Goal: Check status: Check status

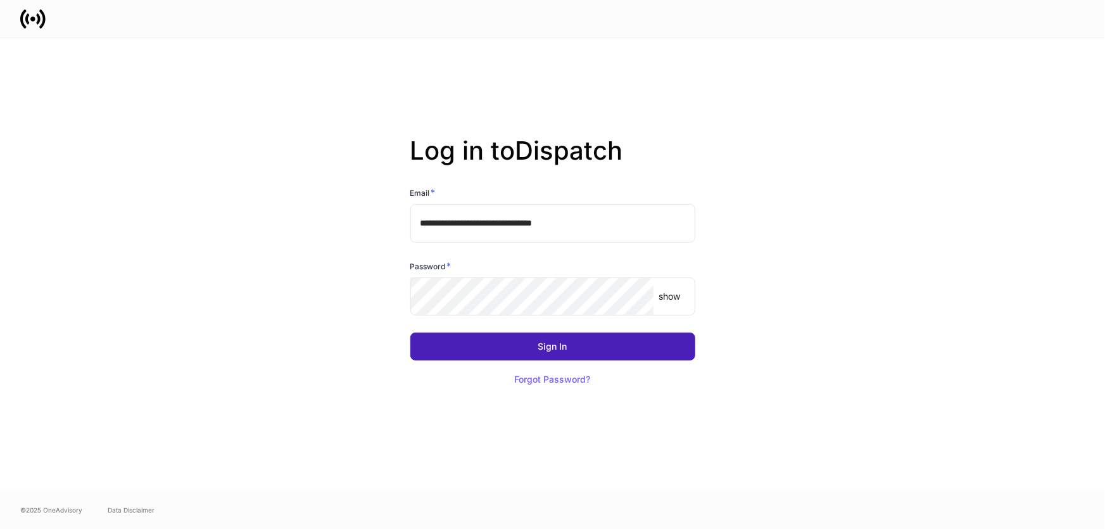
click at [563, 353] on button "Sign In" at bounding box center [552, 346] width 285 height 28
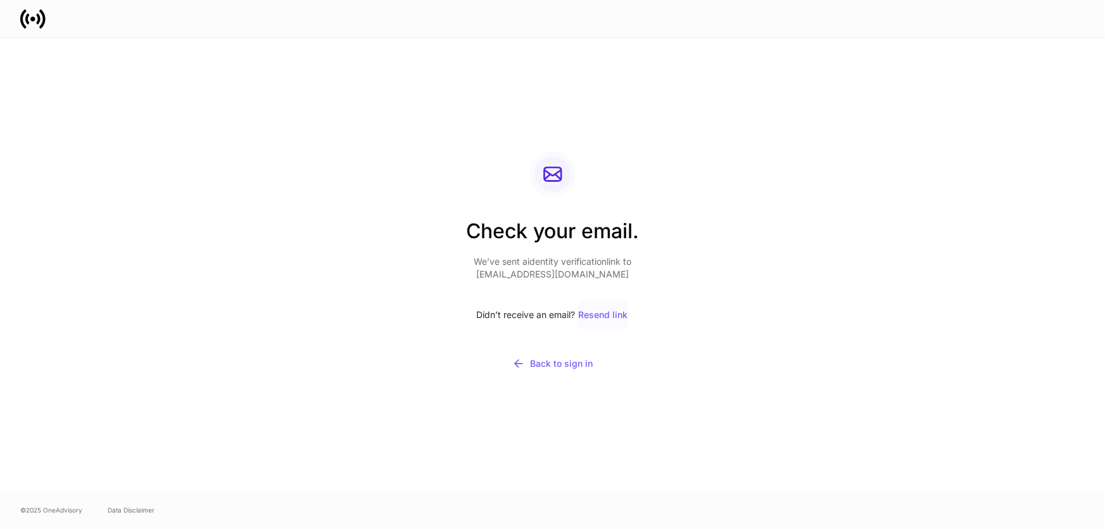
click at [601, 312] on div "Resend link" at bounding box center [603, 314] width 49 height 9
click at [581, 364] on div "Back to sign in" at bounding box center [552, 363] width 80 height 13
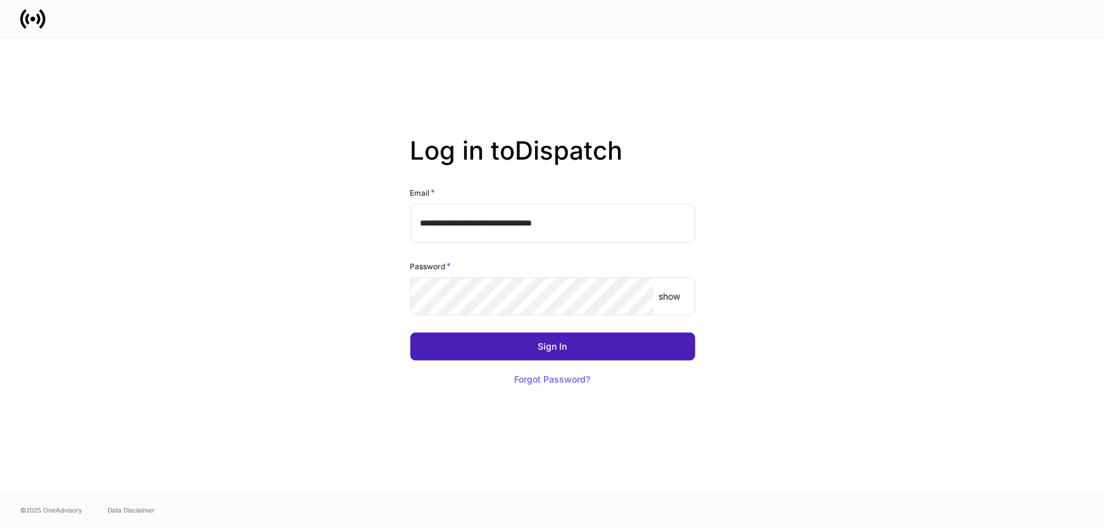
drag, startPoint x: 505, startPoint y: 348, endPoint x: 550, endPoint y: 344, distance: 45.8
click at [505, 348] on button "Sign In" at bounding box center [552, 346] width 285 height 28
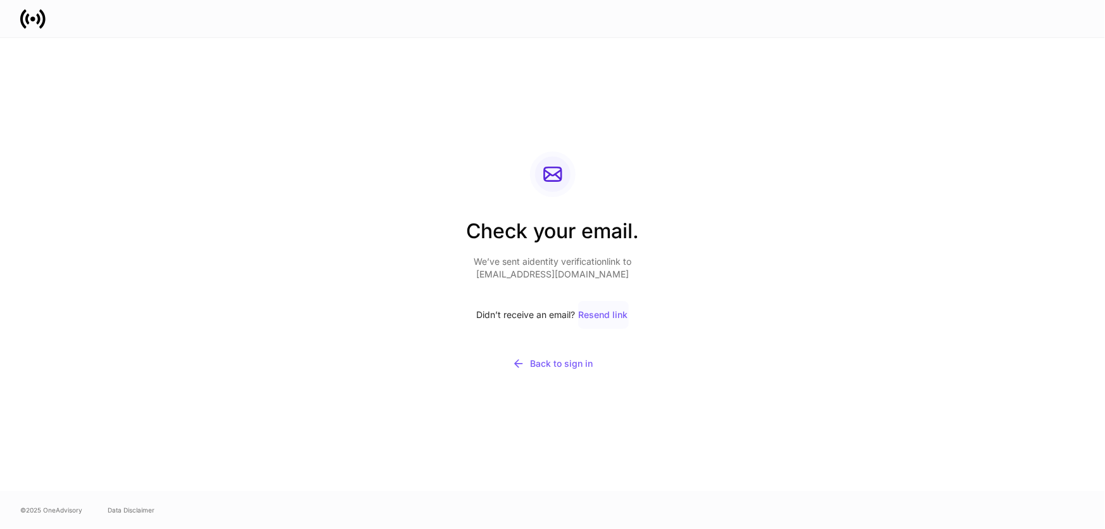
click at [586, 306] on button "Resend link" at bounding box center [603, 315] width 51 height 28
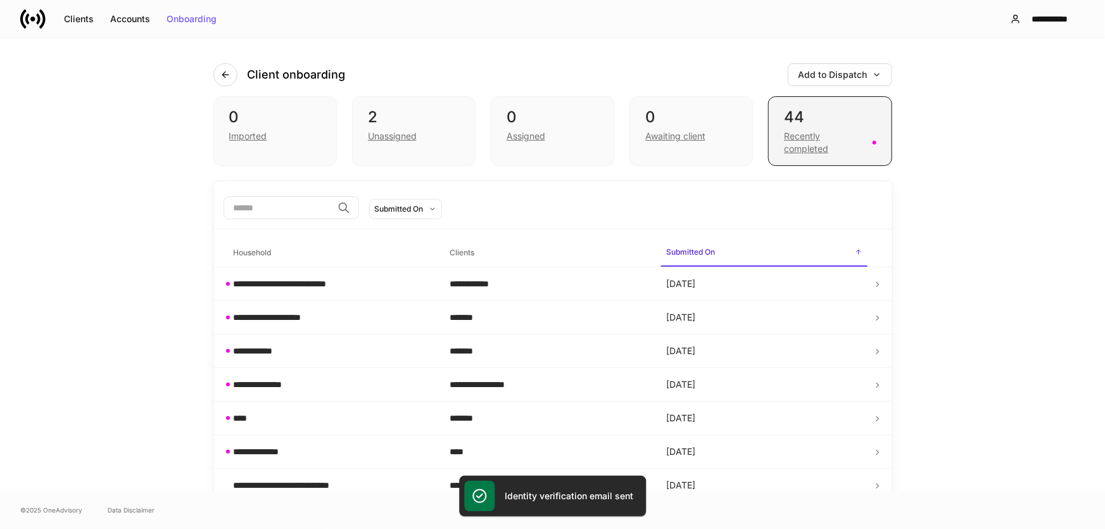
click at [841, 139] on div "Recently completed" at bounding box center [824, 142] width 80 height 25
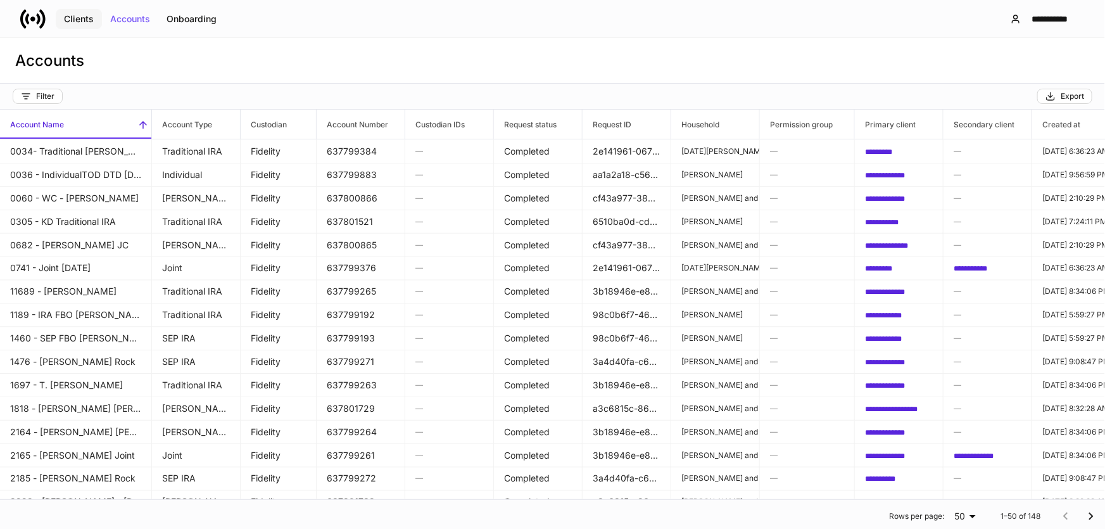
click at [70, 16] on div "Clients" at bounding box center [79, 19] width 30 height 9
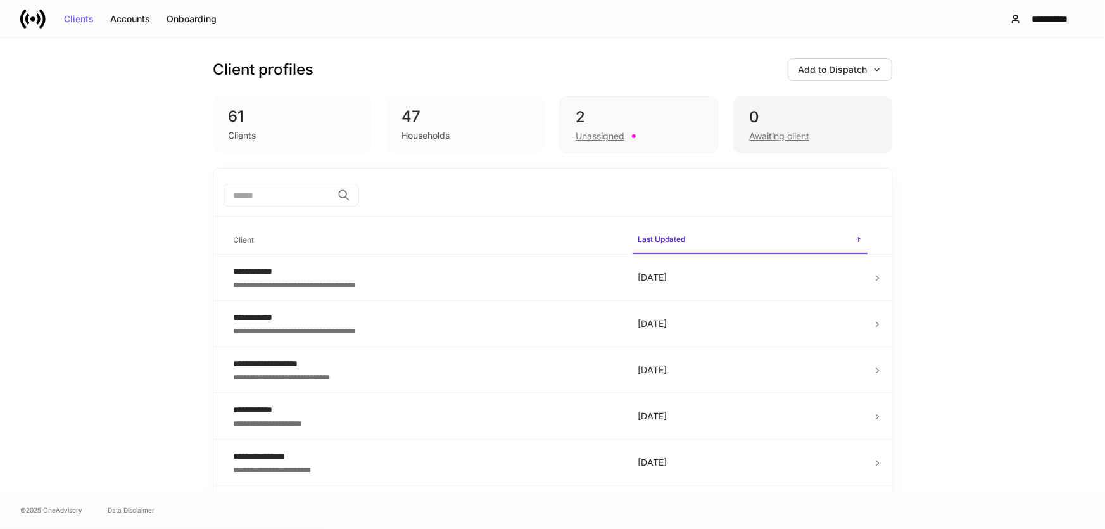
click at [802, 124] on div "0" at bounding box center [812, 117] width 127 height 20
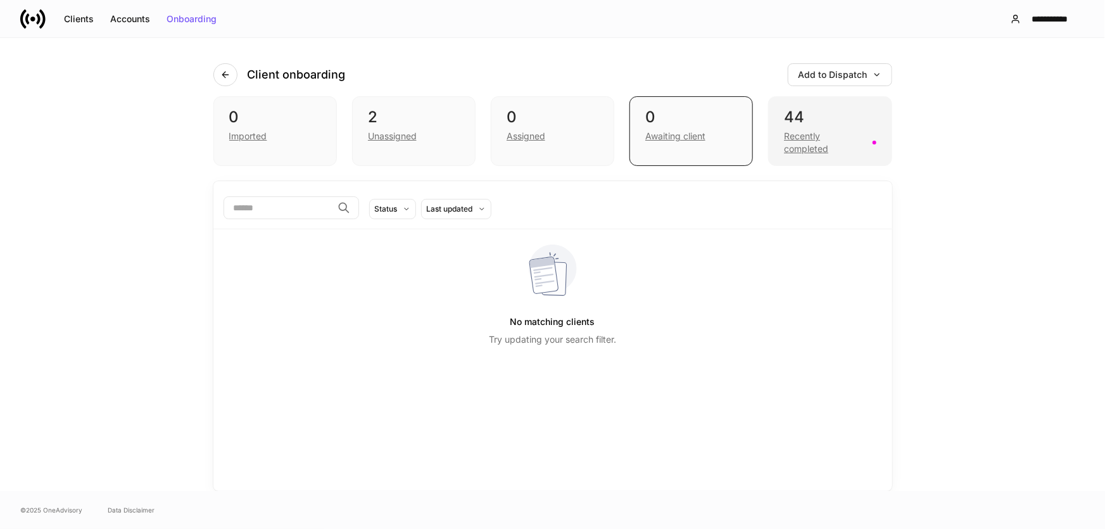
click at [791, 153] on div "Recently completed" at bounding box center [824, 142] width 80 height 25
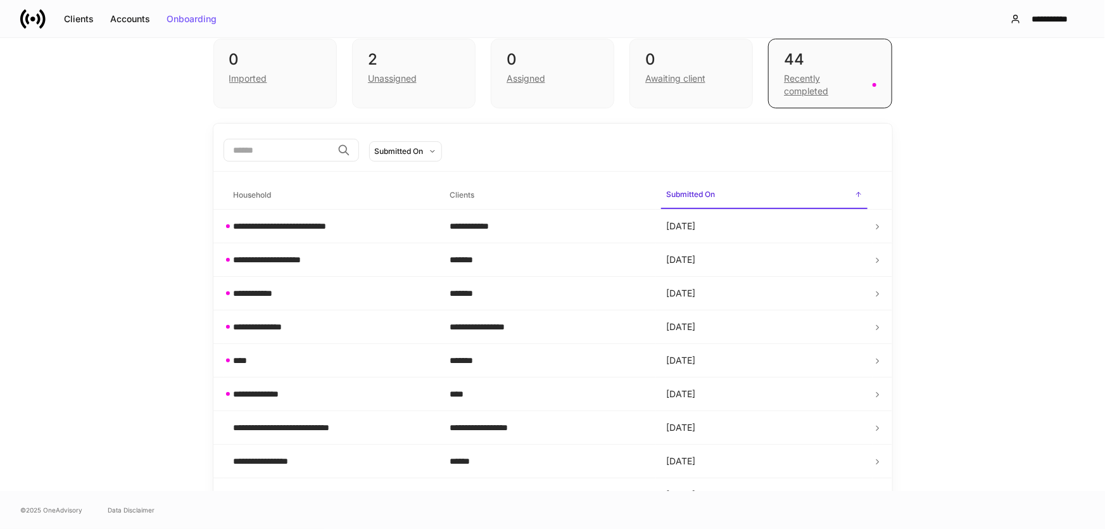
scroll to position [57, 0]
click at [795, 79] on div "Recently completed" at bounding box center [824, 85] width 80 height 25
click at [298, 225] on div "**********" at bounding box center [310, 226] width 152 height 13
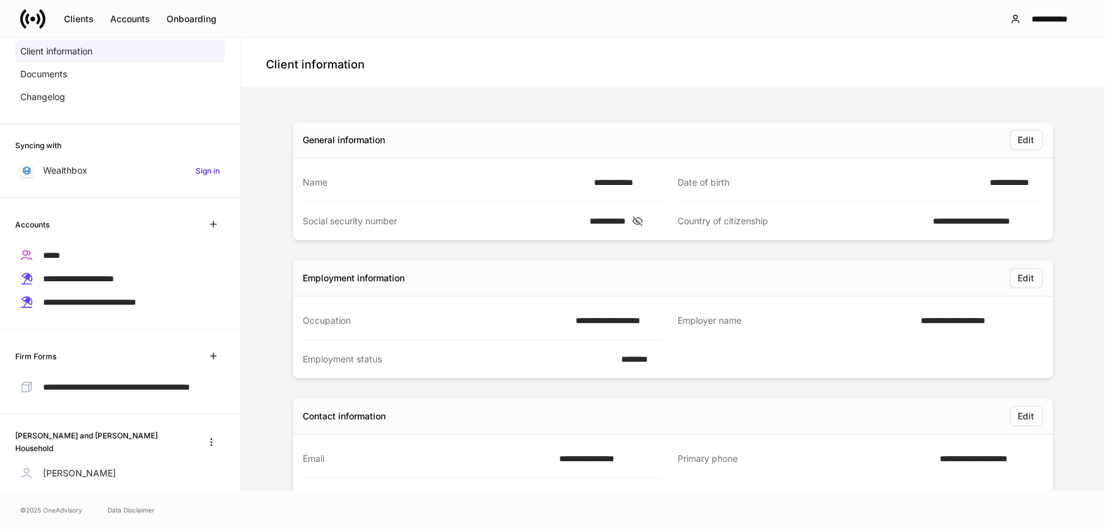
scroll to position [153, 0]
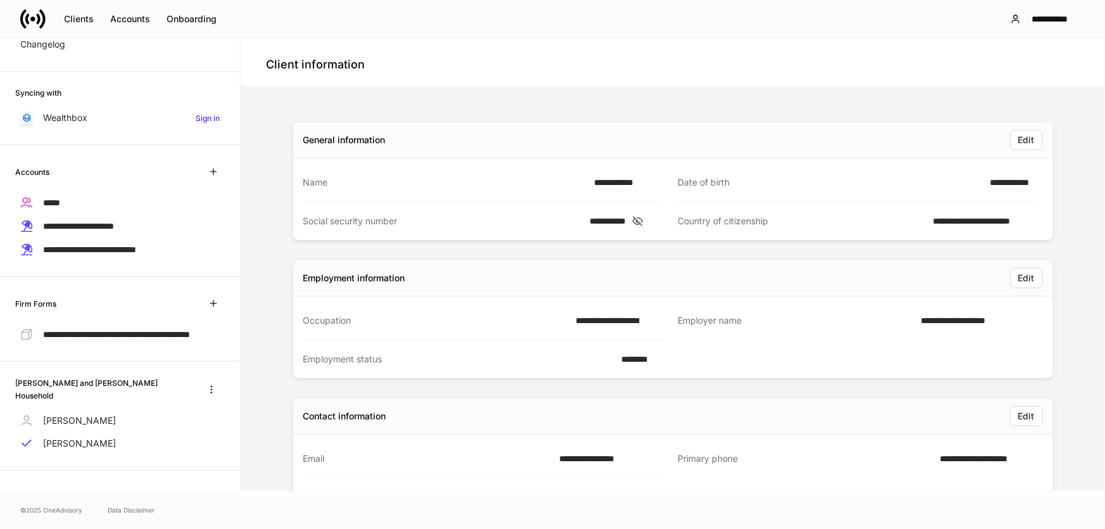
click at [47, 18] on link at bounding box center [37, 18] width 35 height 25
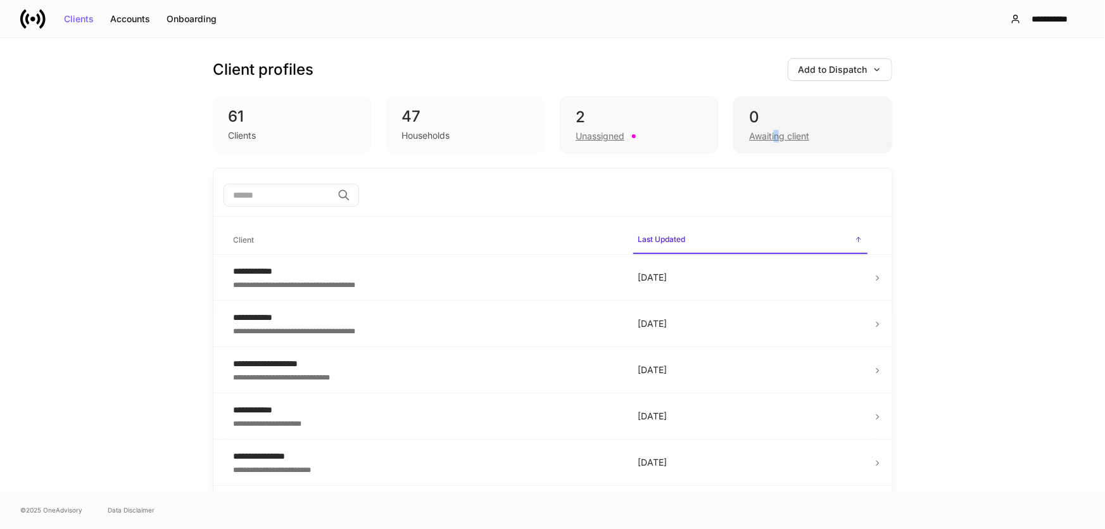
click at [772, 133] on div "Awaiting client" at bounding box center [779, 136] width 60 height 13
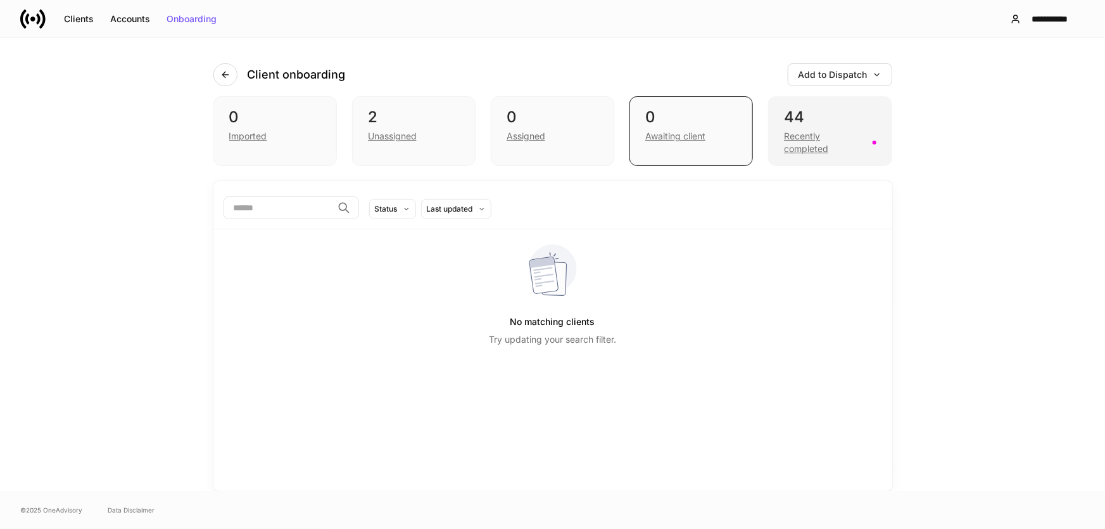
click at [774, 140] on div "44 Recently completed" at bounding box center [829, 131] width 123 height 70
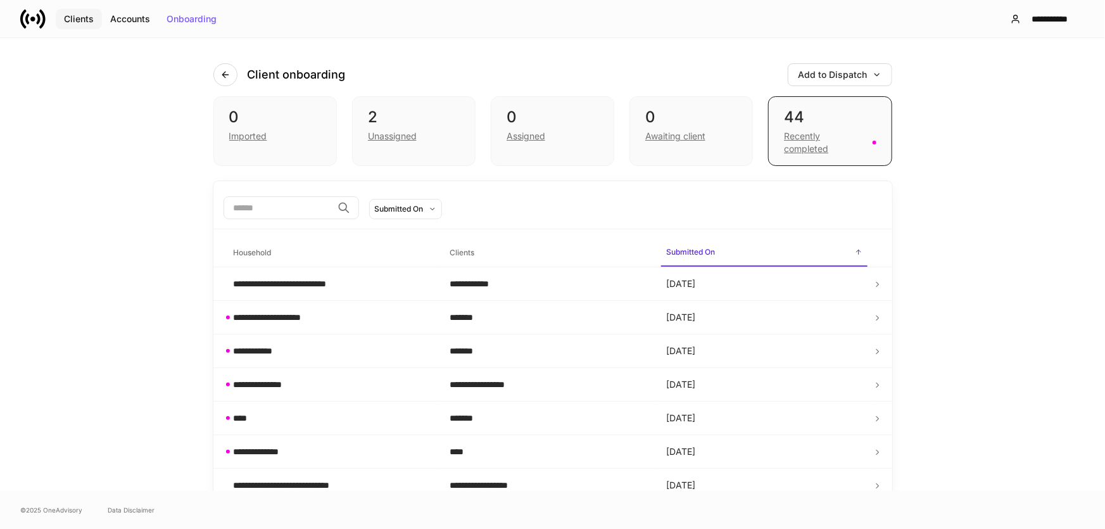
click at [64, 19] on div "Clients" at bounding box center [79, 19] width 30 height 9
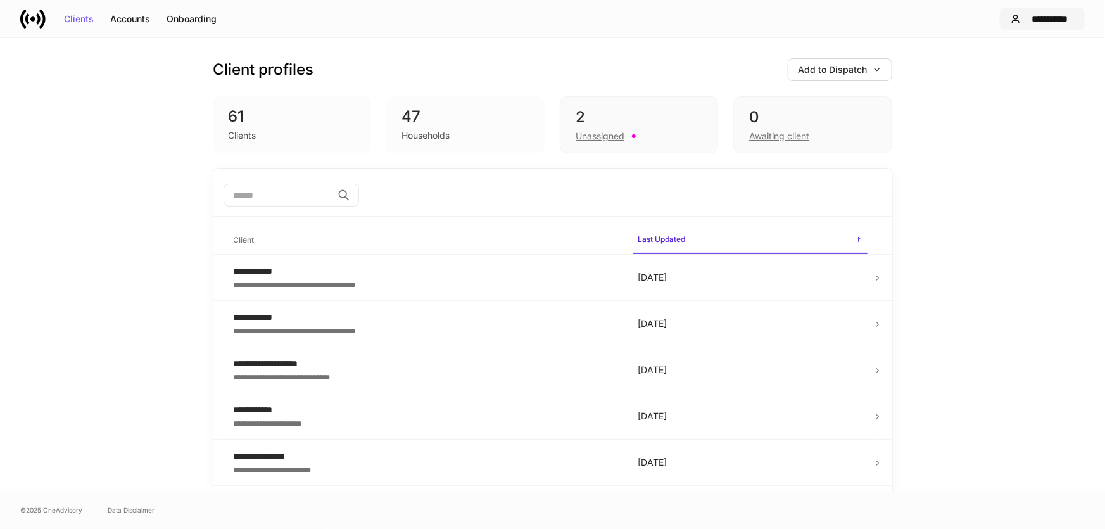
click at [1051, 17] on div "**********" at bounding box center [1050, 19] width 48 height 9
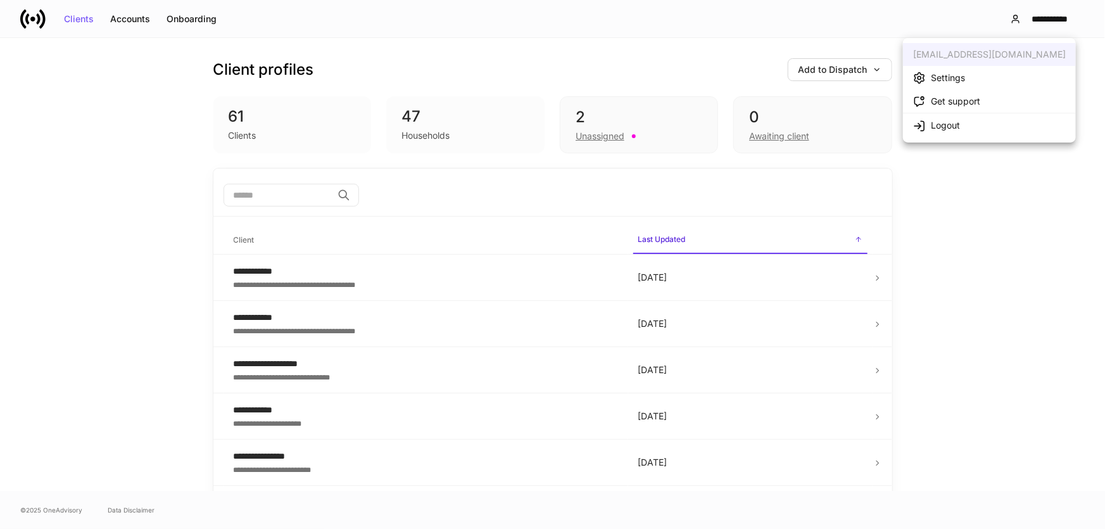
click at [784, 119] on div at bounding box center [552, 264] width 1105 height 529
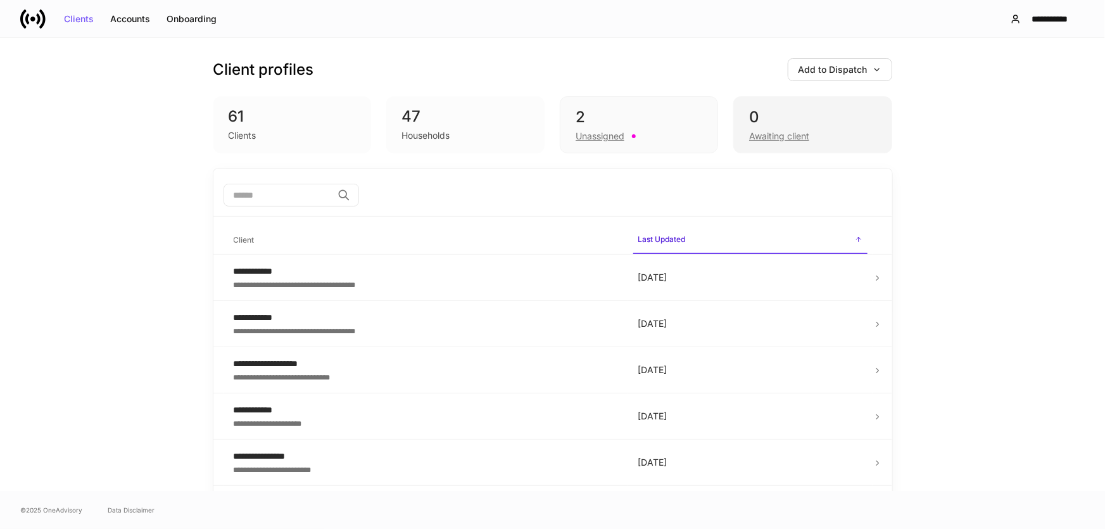
click at [762, 132] on div "Awaiting client" at bounding box center [779, 136] width 60 height 13
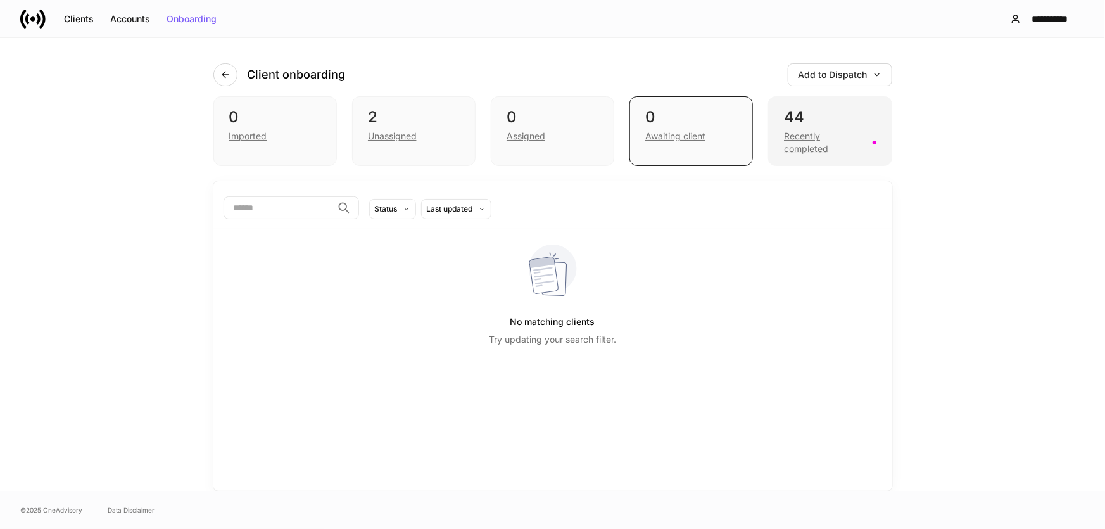
click at [831, 140] on div "Recently completed" at bounding box center [824, 142] width 80 height 25
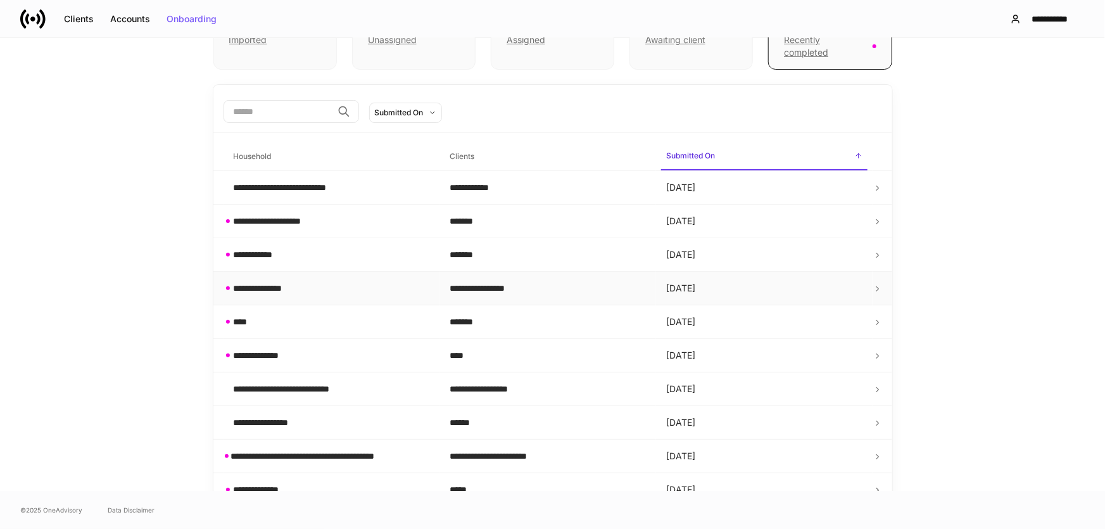
scroll to position [115, 0]
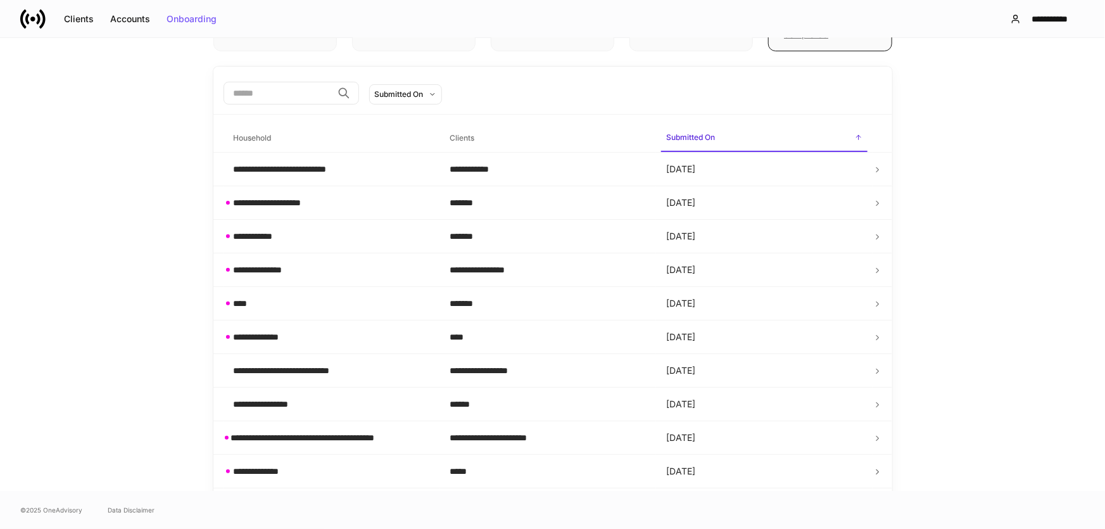
drag, startPoint x: 998, startPoint y: 162, endPoint x: 988, endPoint y: 165, distance: 10.4
click at [998, 162] on div "**********" at bounding box center [552, 264] width 1105 height 453
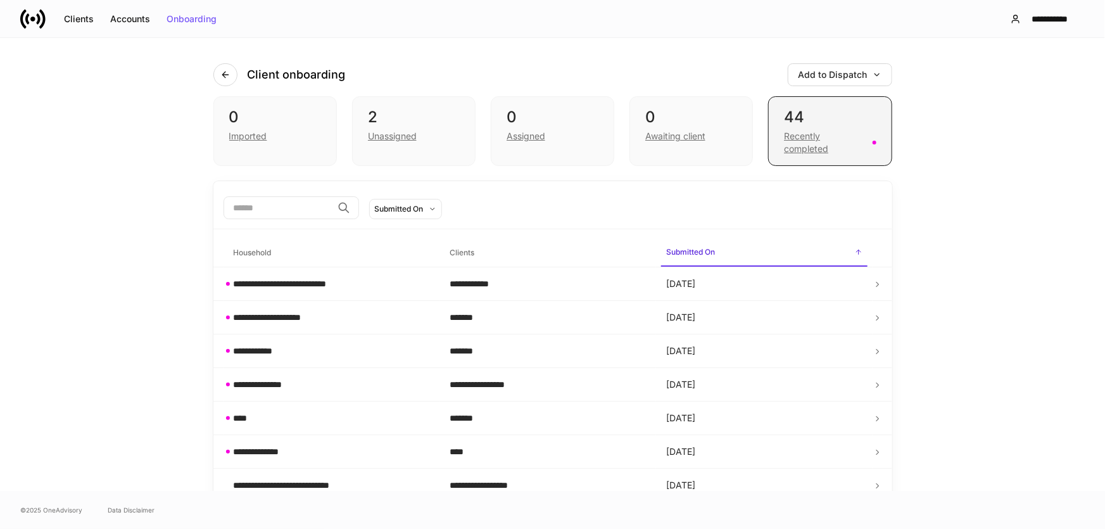
click at [800, 146] on div "Recently completed" at bounding box center [824, 142] width 80 height 25
click at [805, 141] on div "Recently completed" at bounding box center [824, 142] width 80 height 25
